Goal: Register for event/course

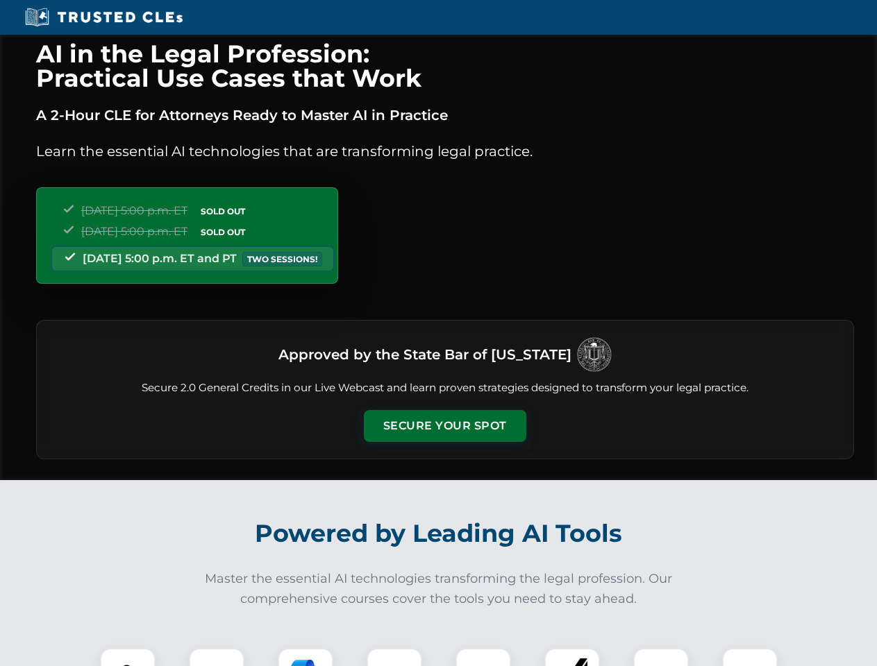
click at [444, 426] on button "Secure Your Spot" at bounding box center [445, 426] width 162 height 32
click at [128, 657] on img at bounding box center [128, 676] width 40 height 40
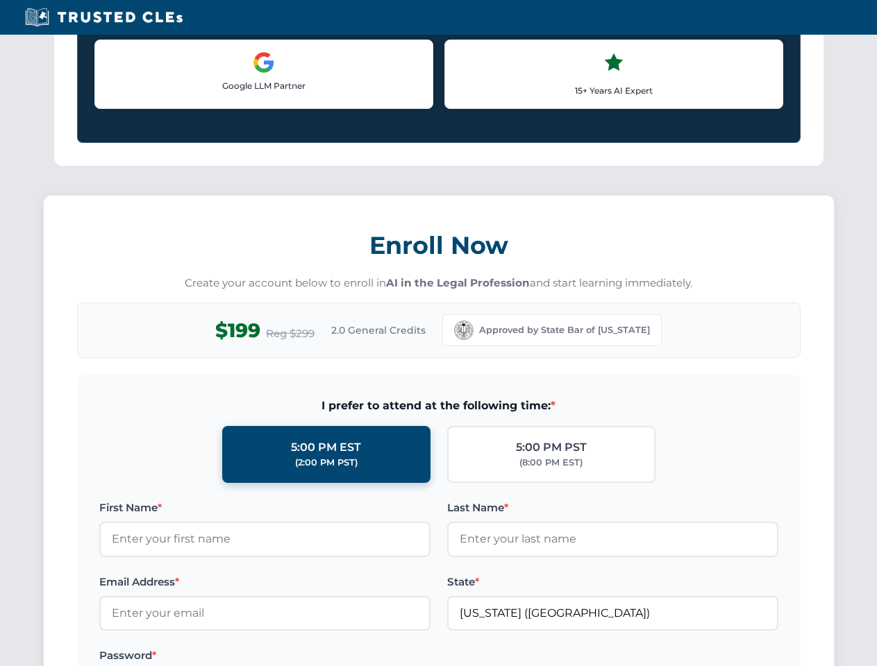
scroll to position [1203, 0]
